Goal: Transaction & Acquisition: Register for event/course

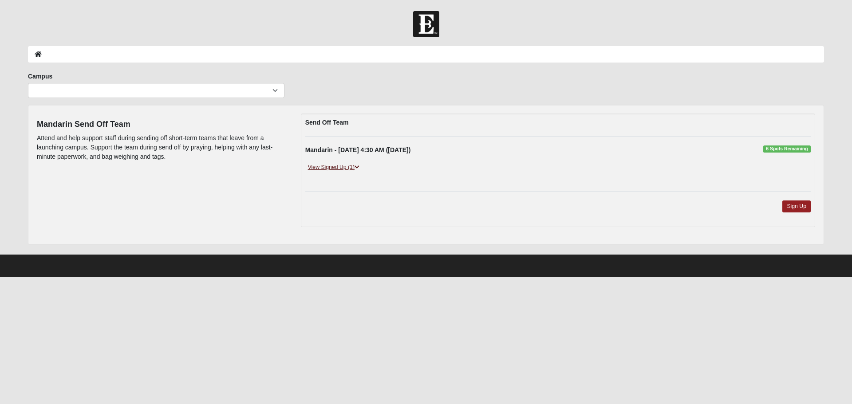
click at [359, 165] on icon at bounding box center [357, 167] width 5 height 5
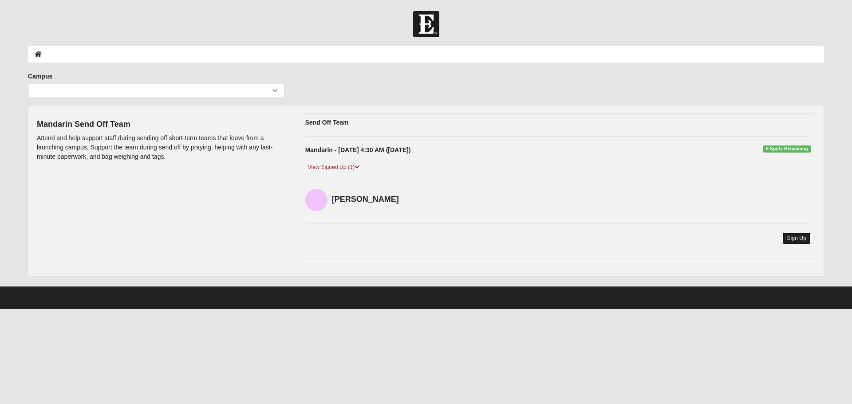
click at [791, 238] on link "Sign Up" at bounding box center [797, 239] width 28 height 12
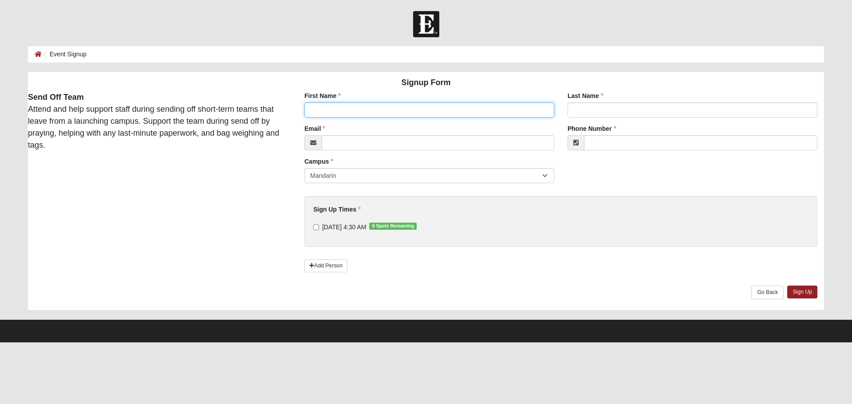
click at [330, 111] on input "First Name" at bounding box center [430, 110] width 250 height 15
type input "[PERSON_NAME]"
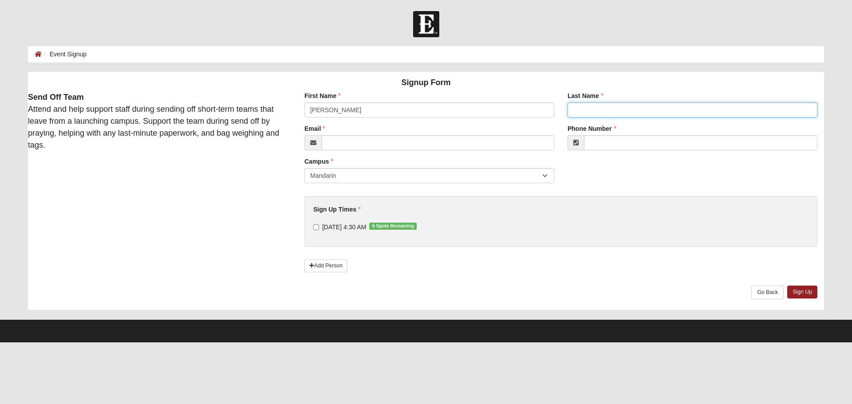
type input "Borland"
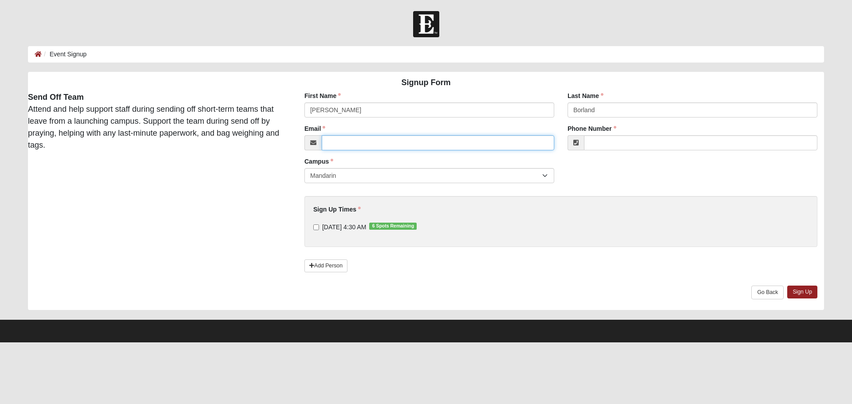
type input "[EMAIL_ADDRESS][DOMAIN_NAME]"
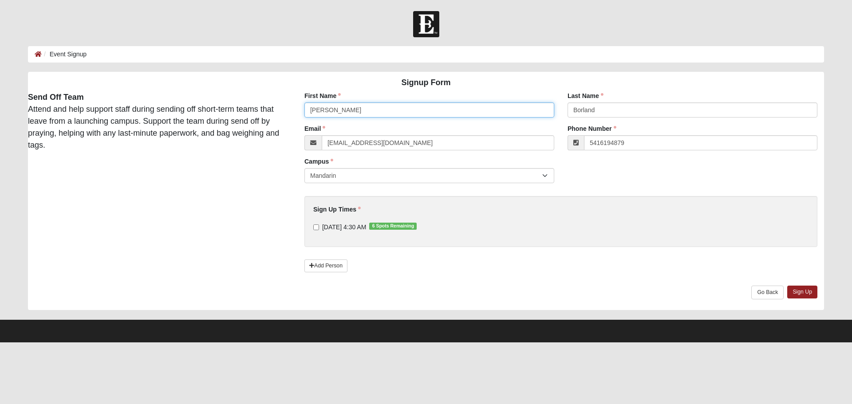
type input "[PHONE_NUMBER]"
click at [315, 228] on input "[DATE] 4:30 AM 6 Spots Remaining" at bounding box center [316, 228] width 6 height 6
checkbox input "true"
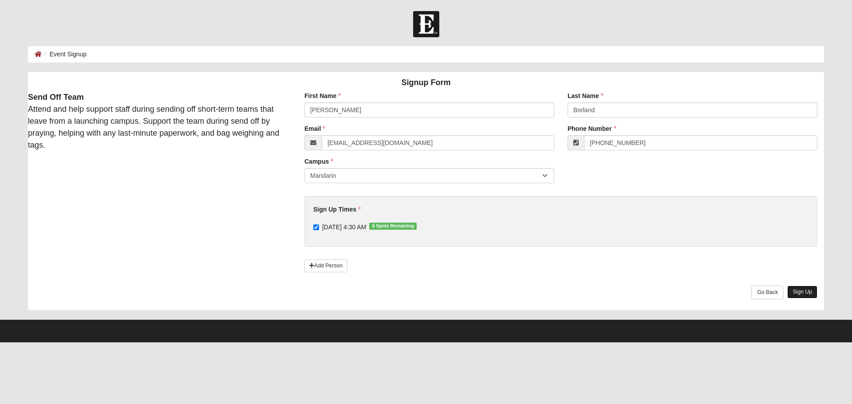
click at [800, 292] on link "Sign Up" at bounding box center [802, 292] width 30 height 13
